Goal: Information Seeking & Learning: Find specific fact

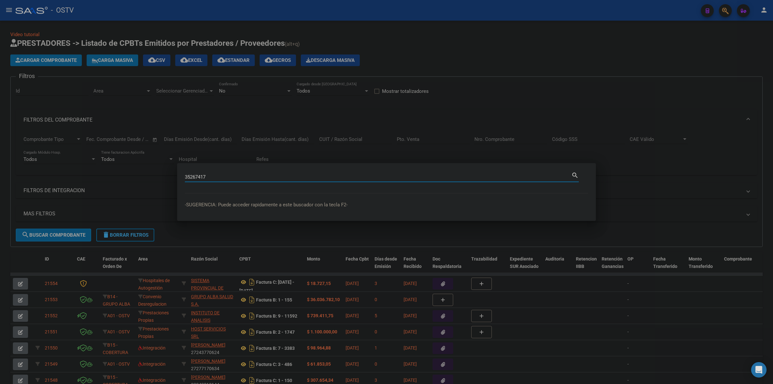
type input "35267417"
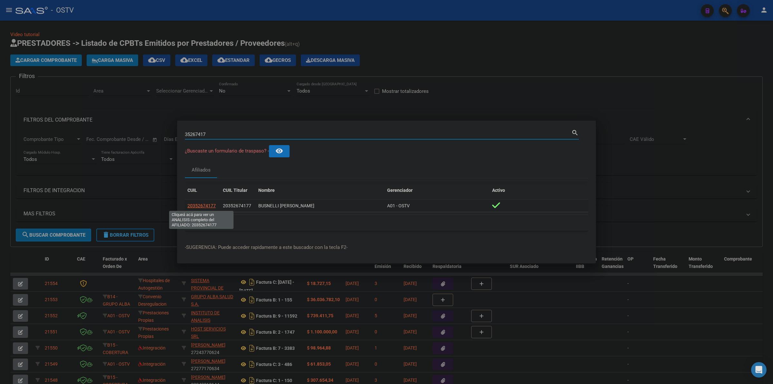
click at [208, 206] on span "20352674177" at bounding box center [201, 205] width 28 height 5
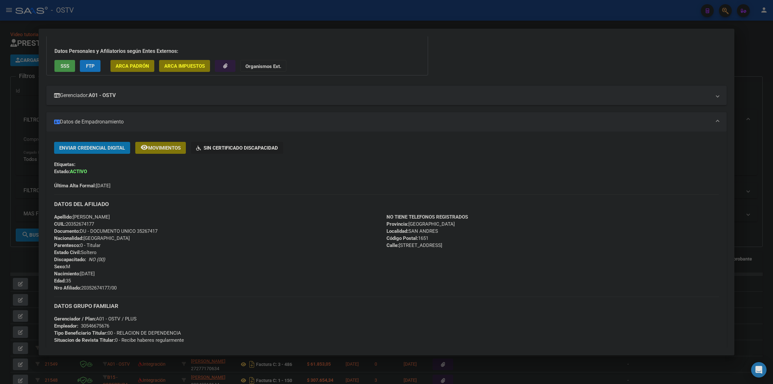
scroll to position [53, 0]
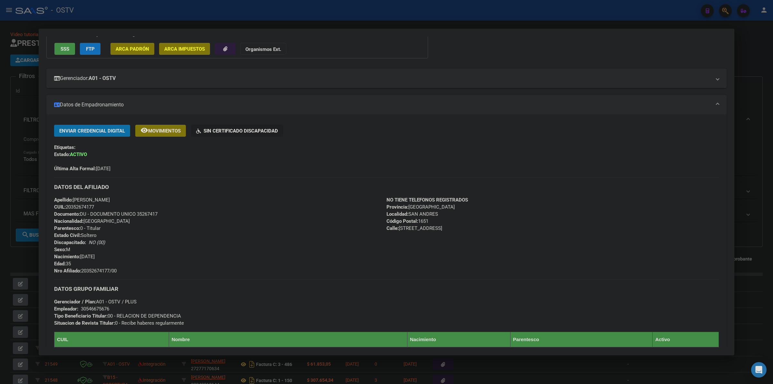
drag, startPoint x: 164, startPoint y: 269, endPoint x: 82, endPoint y: 271, distance: 82.2
click at [82, 271] on div "Apellido: [PERSON_NAME] CUIL: 20352674177 Documento: DU - DOCUMENTO UNICO 35267…" at bounding box center [220, 235] width 332 height 78
copy span "20352674177/00"
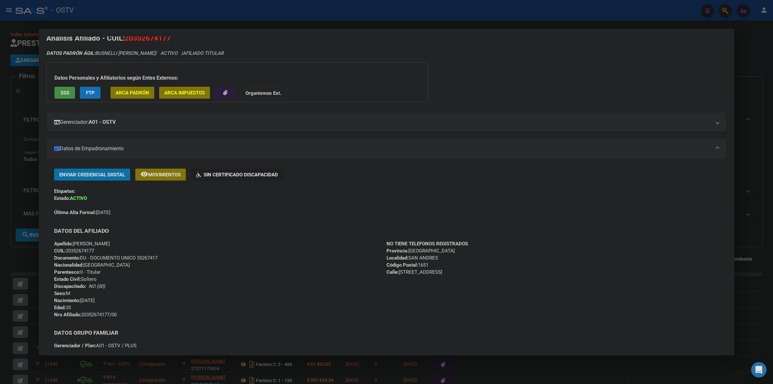
scroll to position [0, 0]
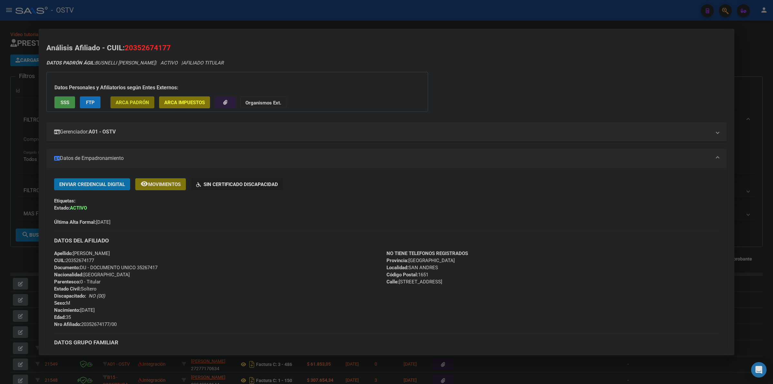
click at [127, 102] on span "ARCA Padrón" at bounding box center [133, 103] width 34 height 6
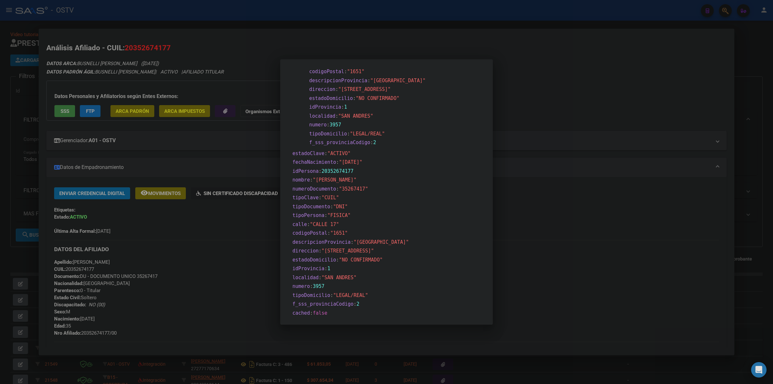
scroll to position [40, 0]
click at [549, 227] on div at bounding box center [386, 192] width 773 height 384
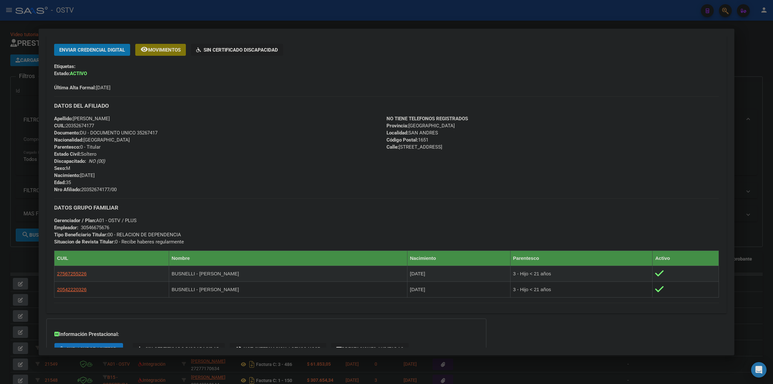
scroll to position [107, 0]
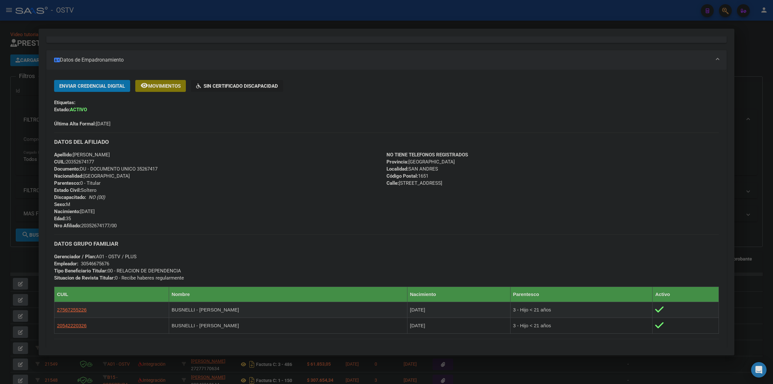
drag, startPoint x: 16, startPoint y: 275, endPoint x: 18, endPoint y: 252, distance: 22.6
click at [17, 273] on div at bounding box center [386, 192] width 773 height 384
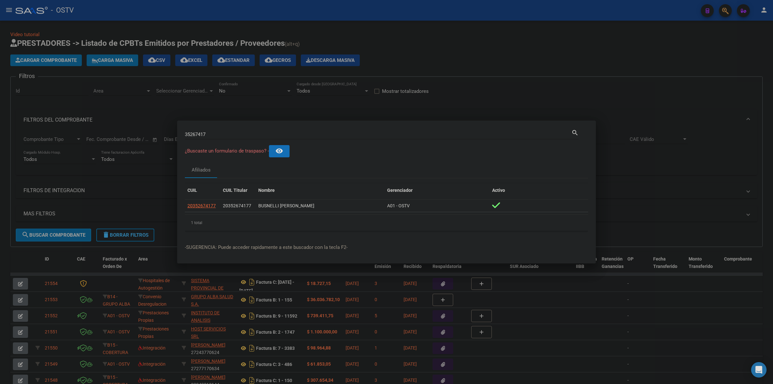
drag, startPoint x: 498, startPoint y: 36, endPoint x: 351, endPoint y: 2, distance: 150.7
click at [498, 36] on div at bounding box center [386, 192] width 773 height 384
